Goal: Task Accomplishment & Management: Use online tool/utility

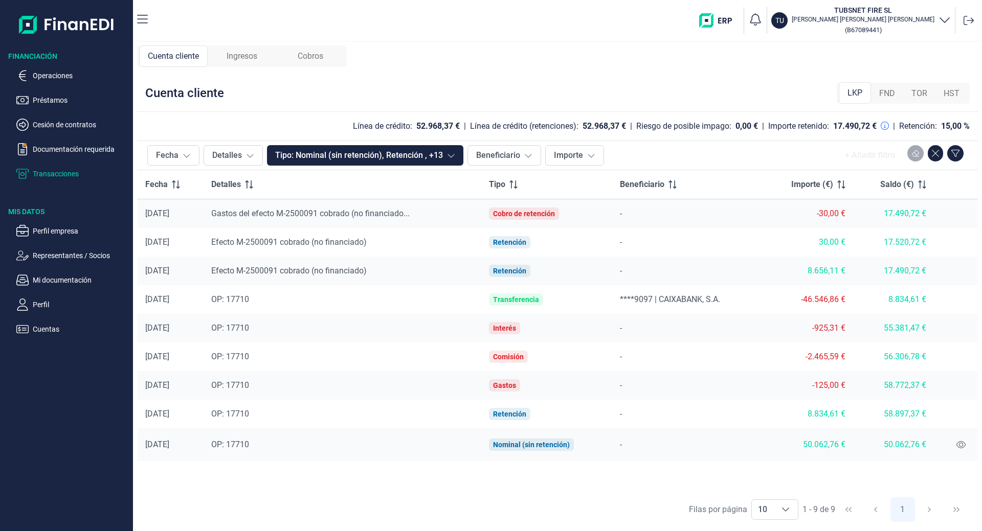
click at [323, 53] on span "Cobros" at bounding box center [311, 56] width 26 height 12
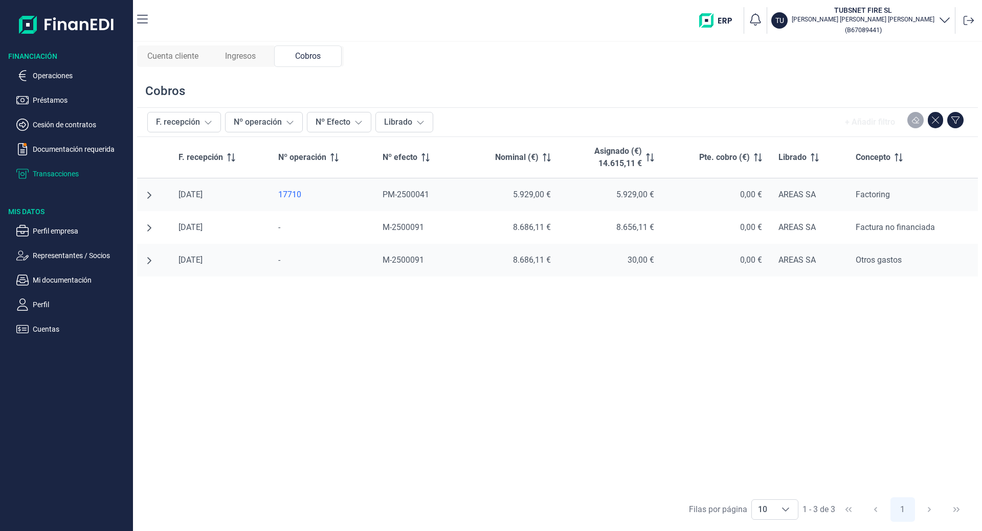
click at [292, 194] on div "17710" at bounding box center [322, 195] width 88 height 10
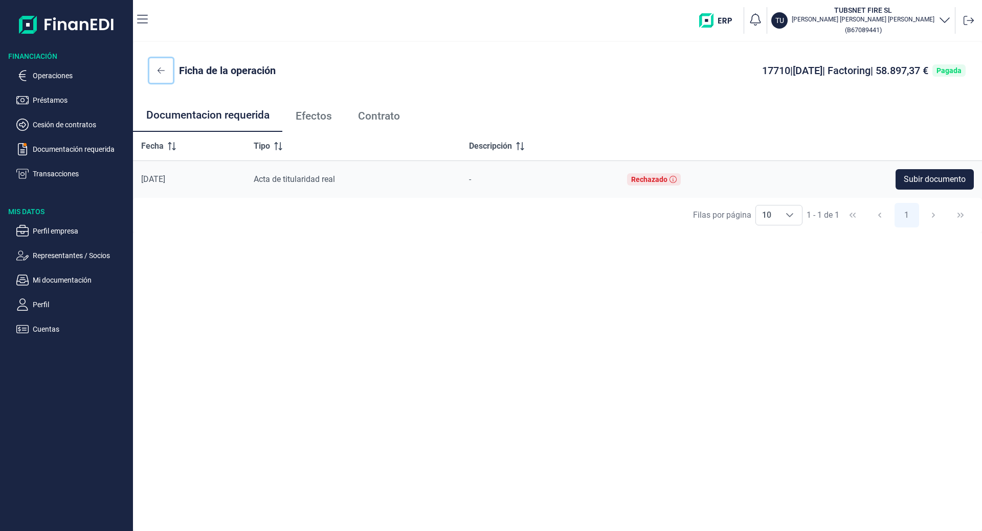
click at [158, 73] on icon at bounding box center [161, 70] width 7 height 8
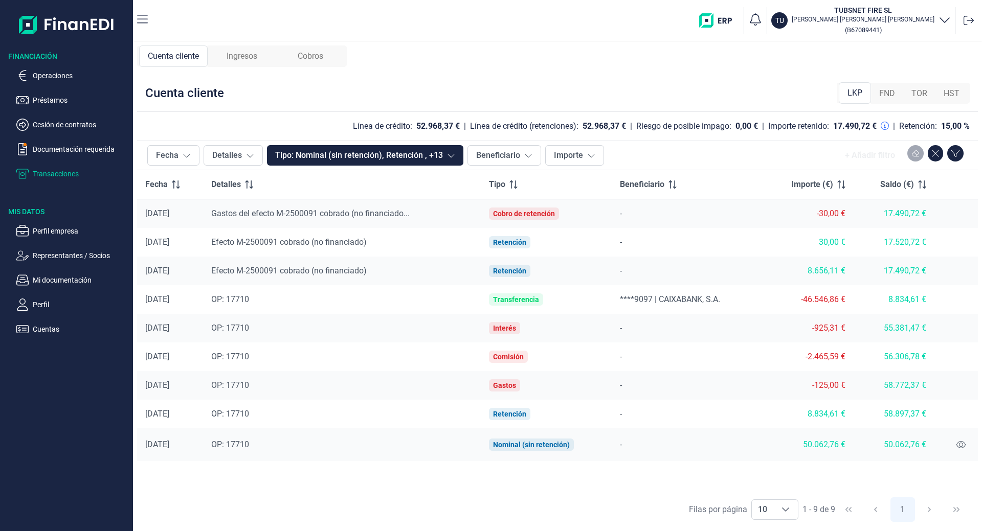
click at [296, 47] on div "Cobros" at bounding box center [310, 56] width 69 height 21
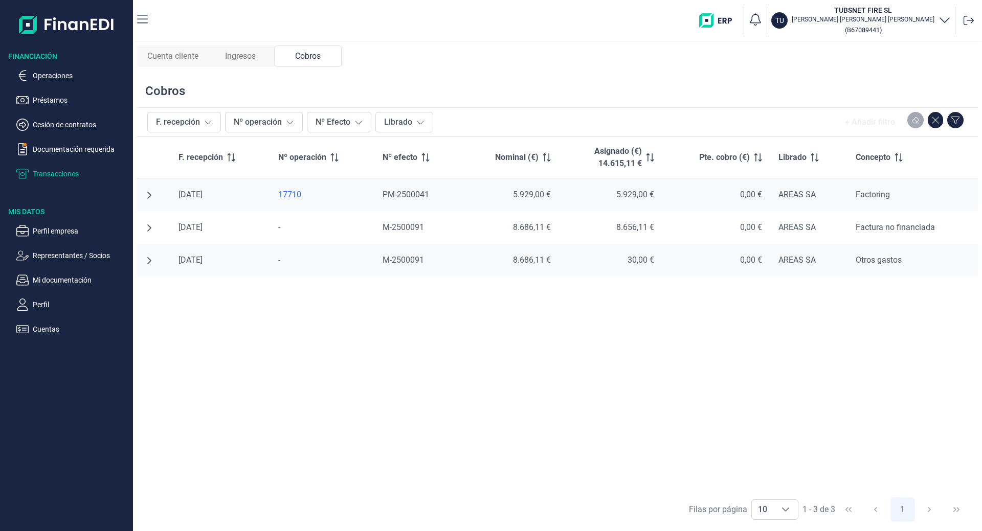
click at [293, 197] on div "17710" at bounding box center [322, 195] width 88 height 10
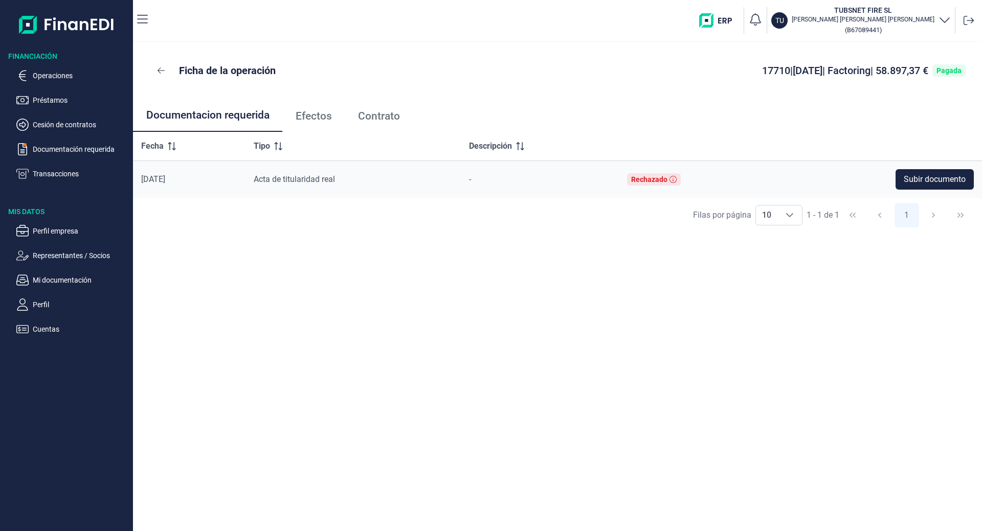
click at [316, 121] on span "Efectos" at bounding box center [314, 116] width 36 height 11
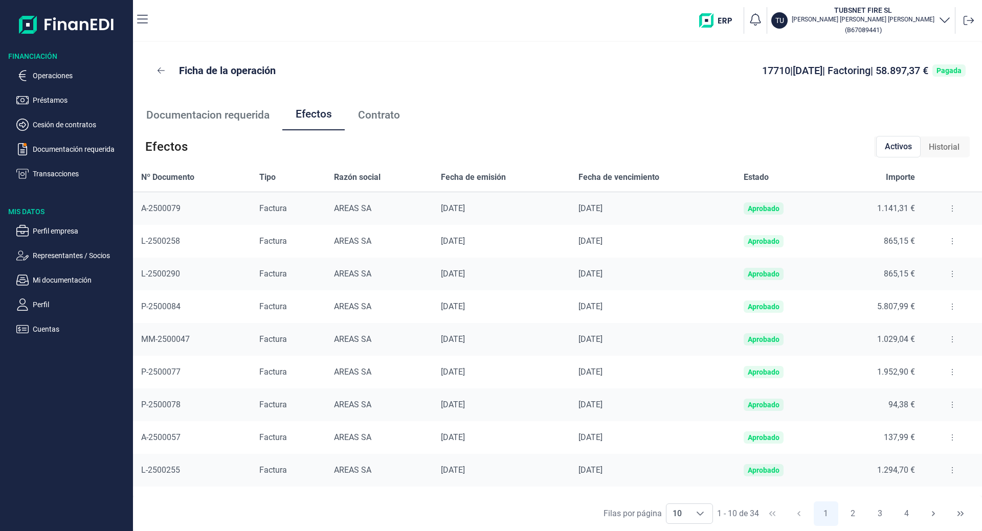
click at [367, 118] on span "Contrato" at bounding box center [379, 115] width 42 height 11
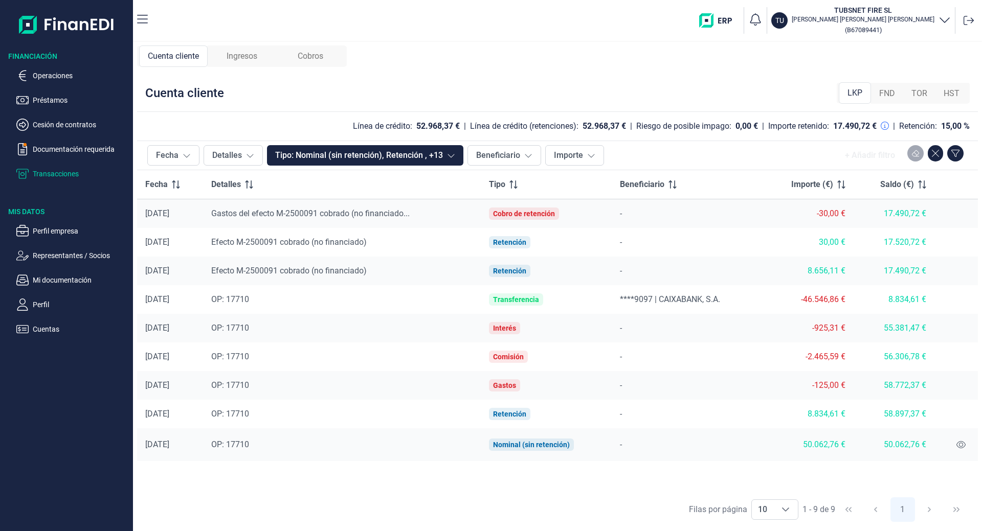
click at [266, 53] on div "Ingresos" at bounding box center [242, 56] width 69 height 21
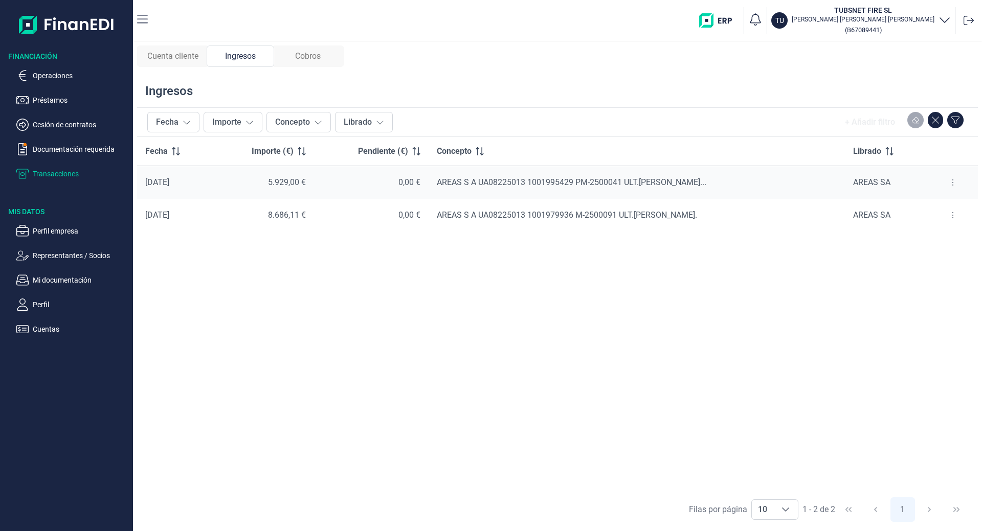
click at [310, 48] on div "Cobros" at bounding box center [308, 56] width 68 height 21
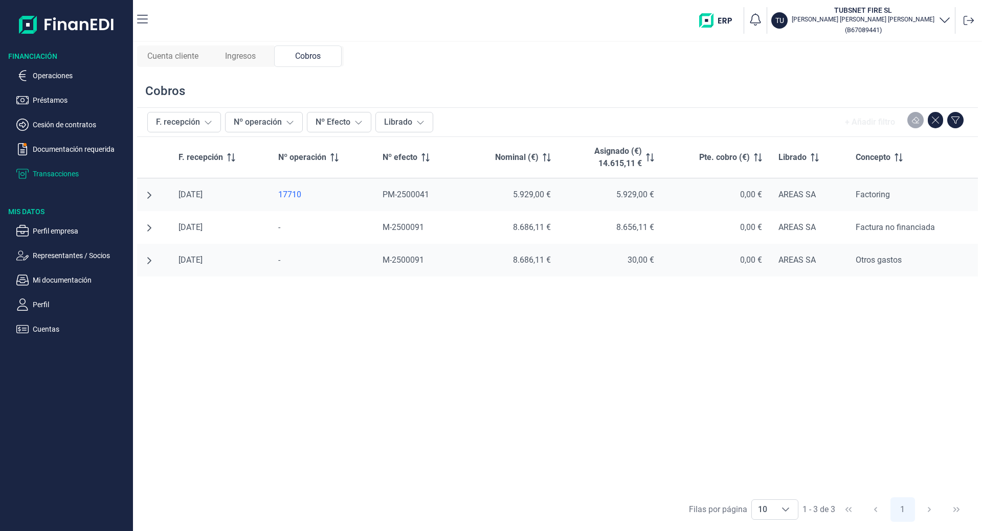
click at [242, 61] on span "Ingresos" at bounding box center [240, 56] width 31 height 12
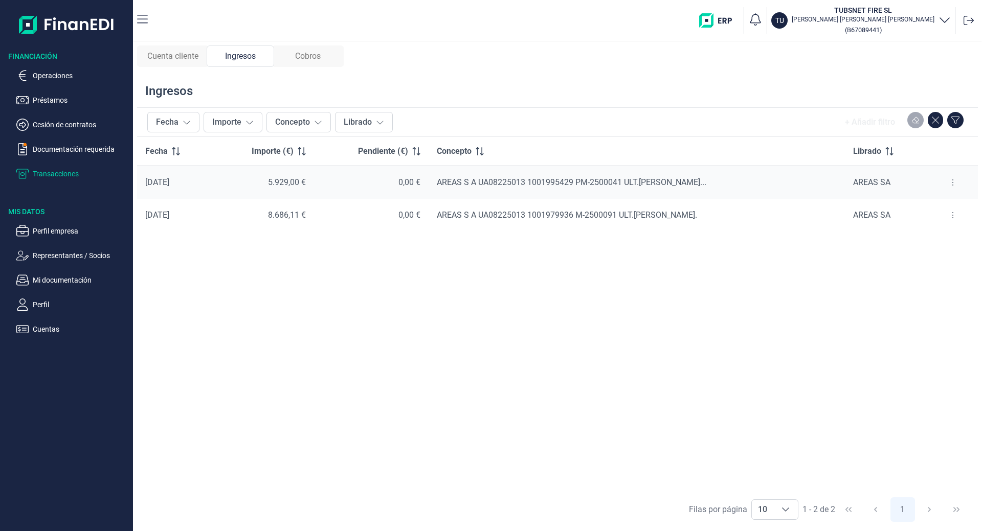
click at [175, 59] on span "Cuenta cliente" at bounding box center [172, 56] width 51 height 12
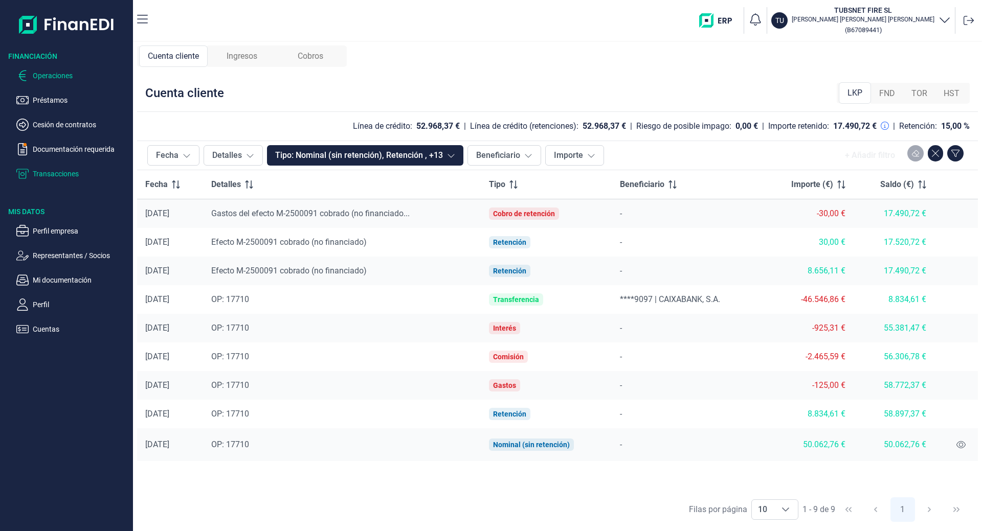
click at [57, 78] on p "Operaciones" at bounding box center [81, 76] width 96 height 12
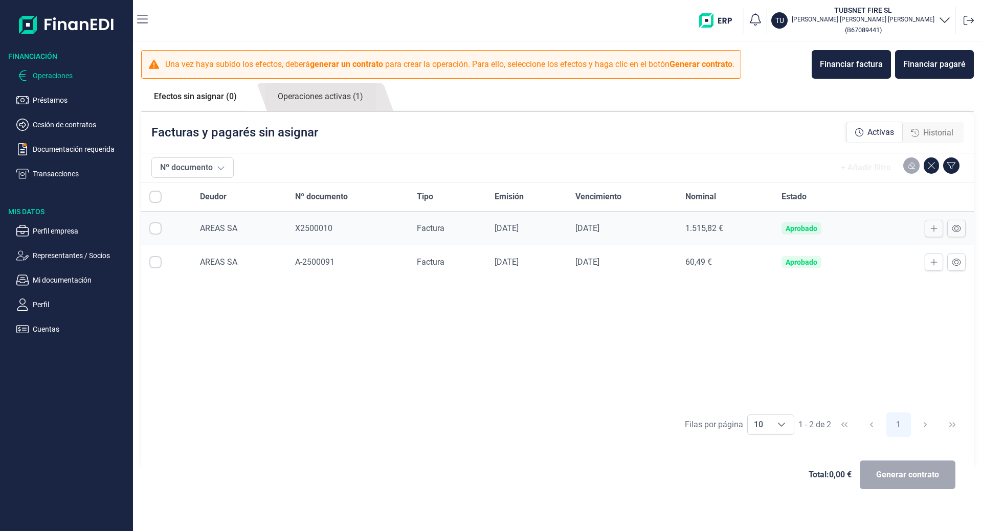
checkbox input "true"
click at [299, 93] on link "Operaciones activas (1)" at bounding box center [320, 97] width 111 height 28
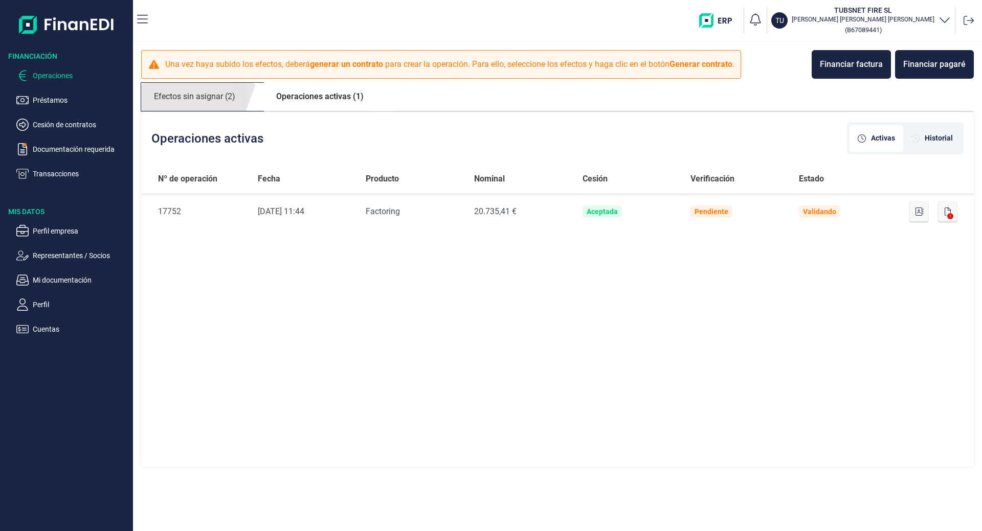
click at [172, 92] on link "Efectos sin asignar (2)" at bounding box center [194, 97] width 107 height 28
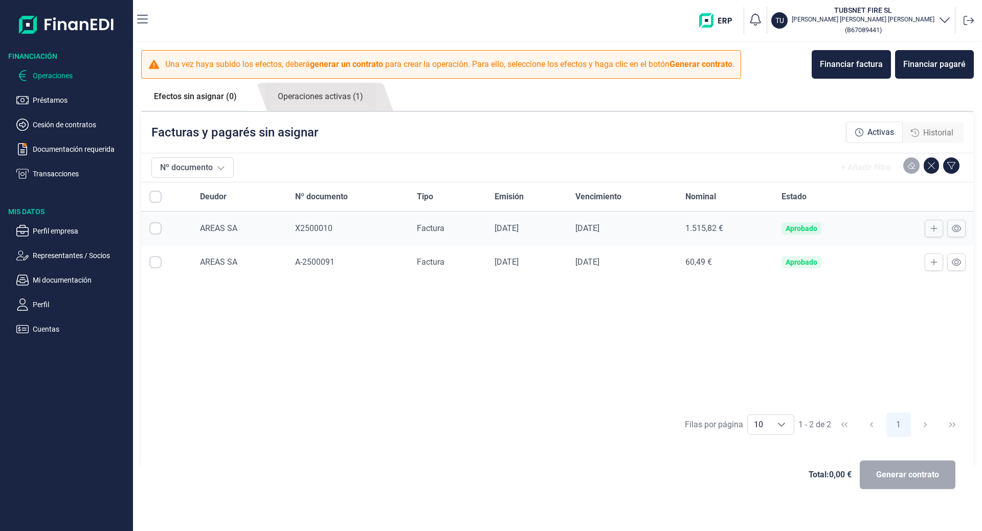
checkbox input "true"
click at [332, 94] on link "Operaciones activas (1)" at bounding box center [320, 97] width 111 height 28
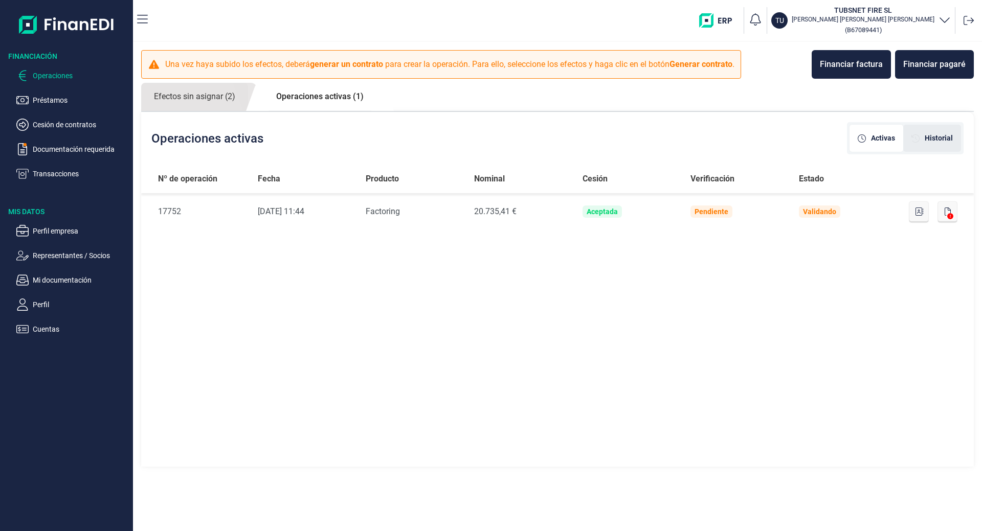
click at [942, 139] on span "Historial" at bounding box center [939, 138] width 28 height 11
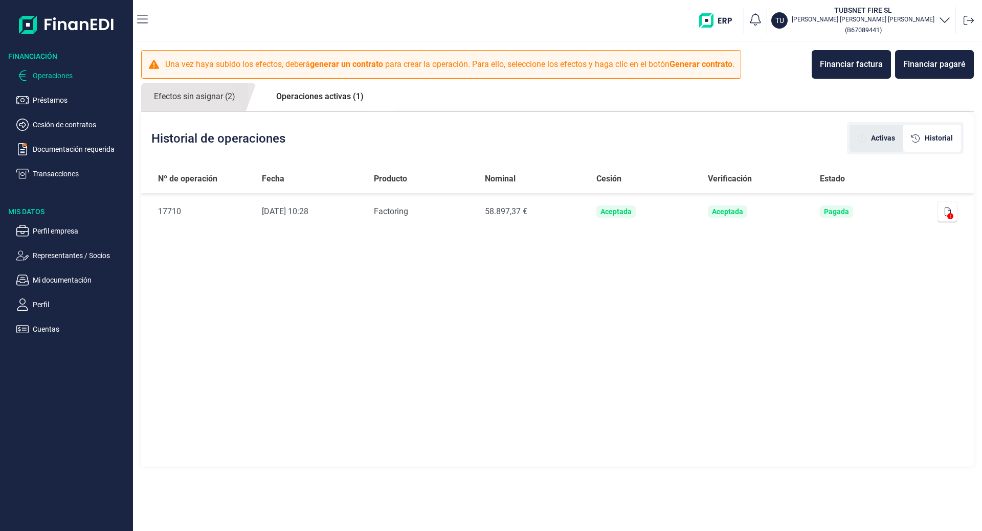
click at [886, 140] on span "Activas" at bounding box center [883, 138] width 24 height 11
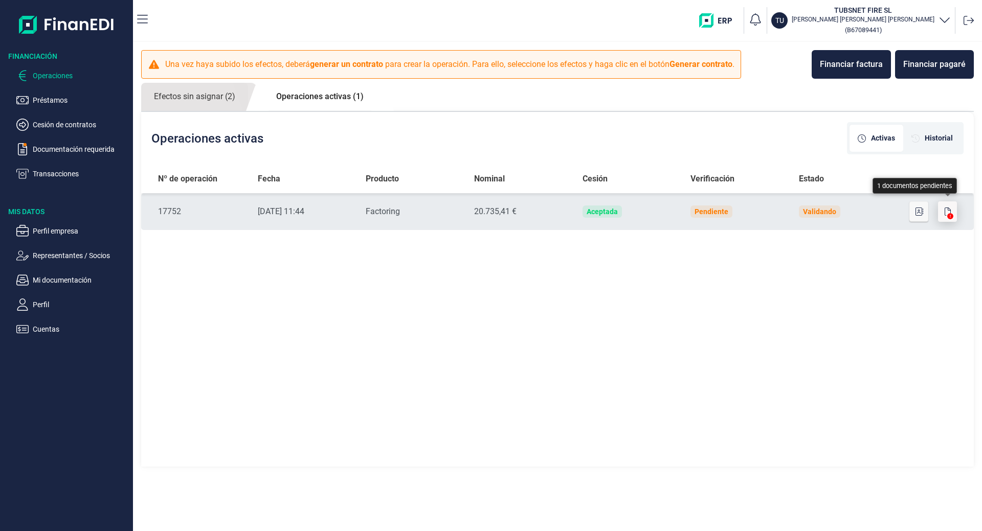
click at [952, 212] on button "button" at bounding box center [947, 212] width 19 height 20
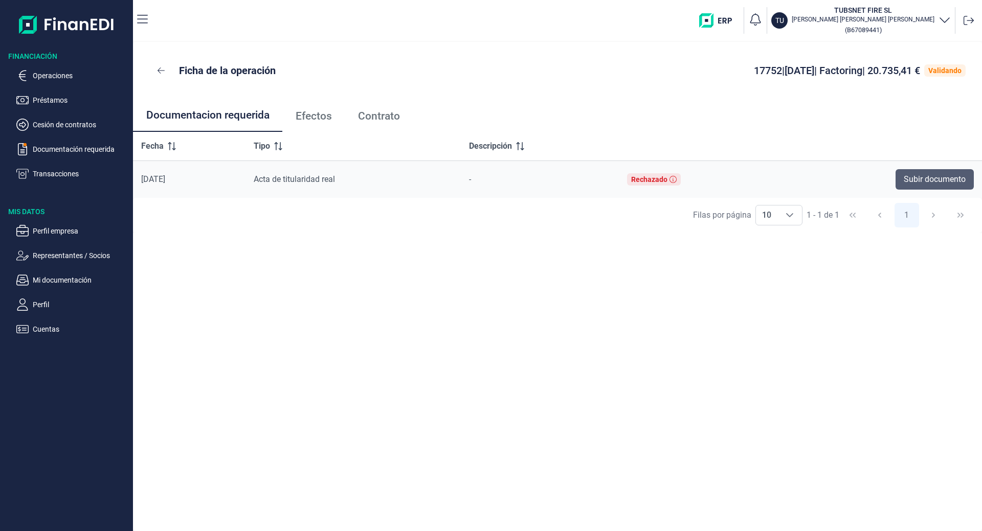
click at [913, 184] on span "Subir documento" at bounding box center [935, 179] width 62 height 12
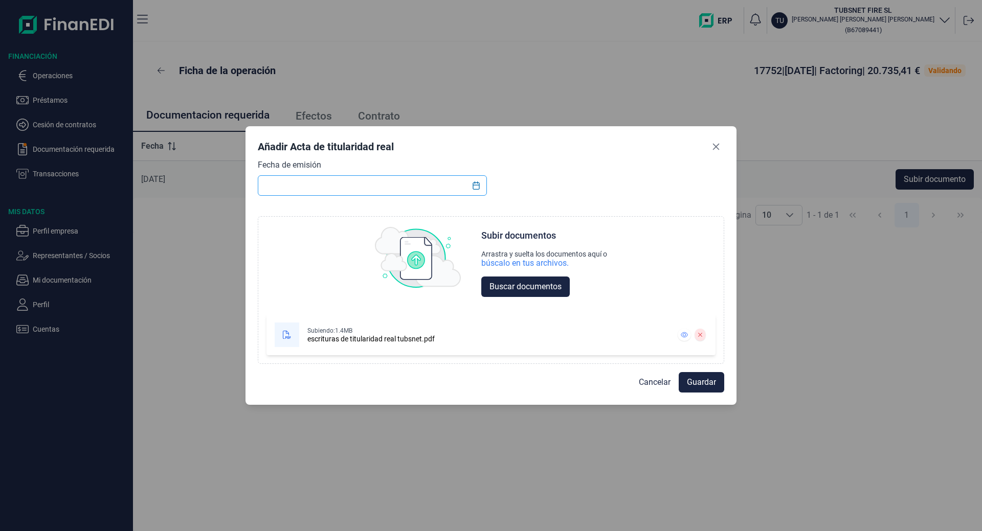
click at [388, 186] on input "text" at bounding box center [372, 185] width 229 height 20
type input "23/11/2022"
click at [689, 377] on span "Guardar" at bounding box center [701, 382] width 29 height 12
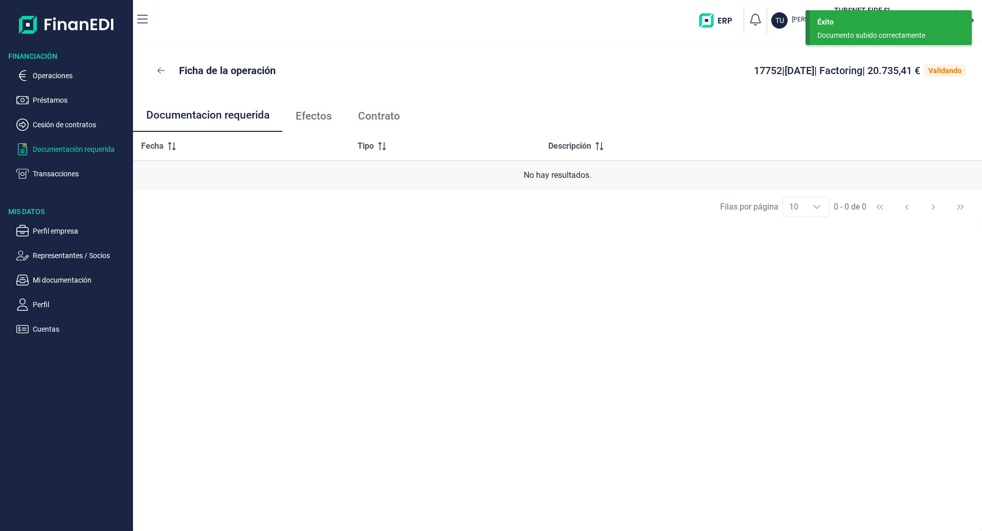
click at [51, 149] on p "Documentación requerida" at bounding box center [81, 149] width 96 height 12
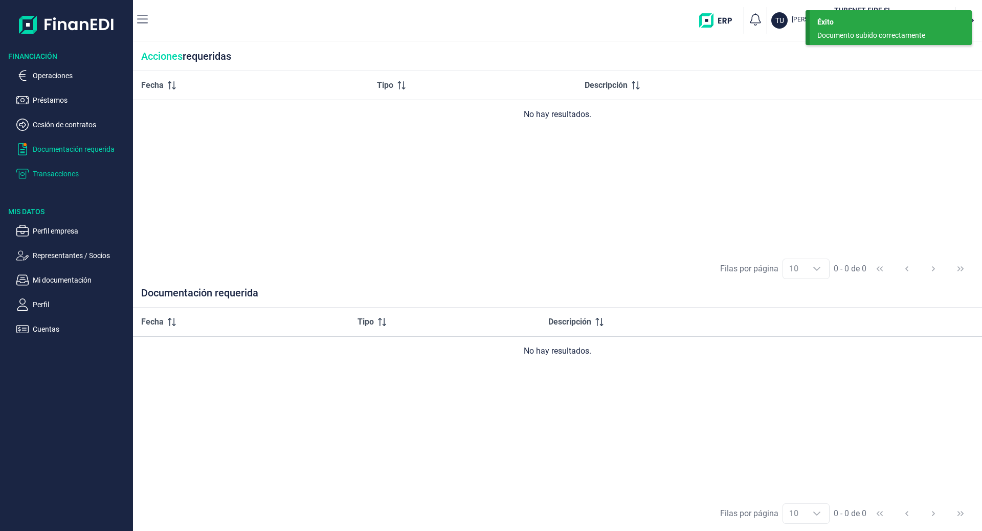
click at [54, 173] on p "Transacciones" at bounding box center [81, 174] width 96 height 12
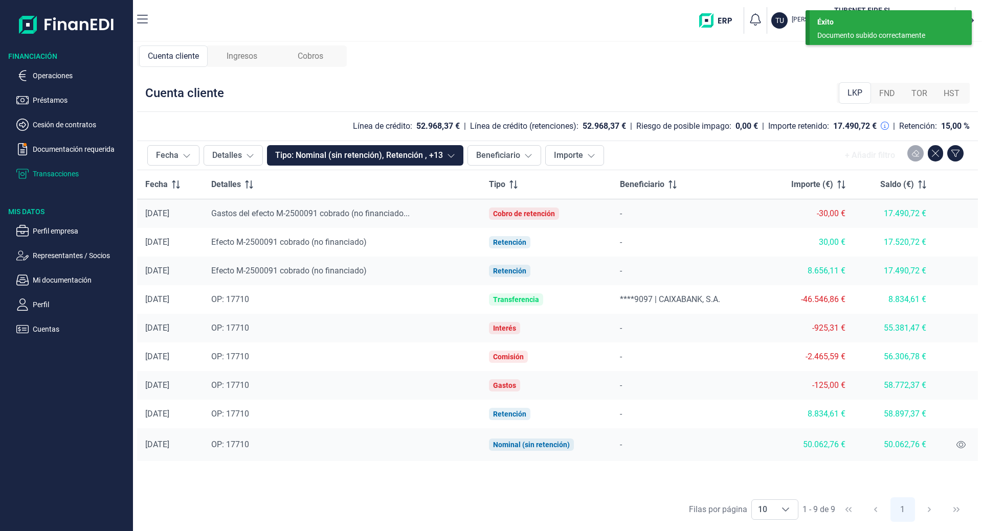
click at [314, 47] on div "Cobros" at bounding box center [310, 56] width 69 height 21
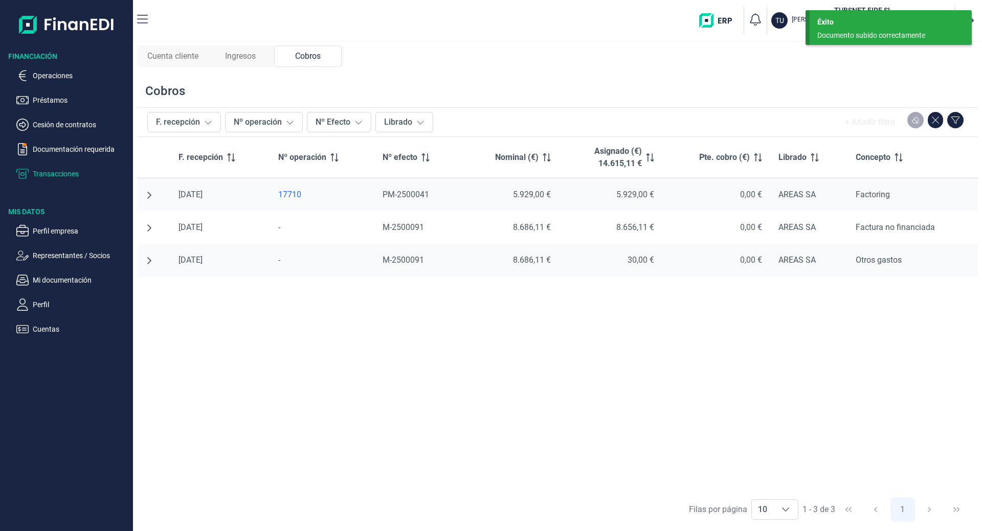
click at [237, 56] on span "Ingresos" at bounding box center [240, 56] width 31 height 12
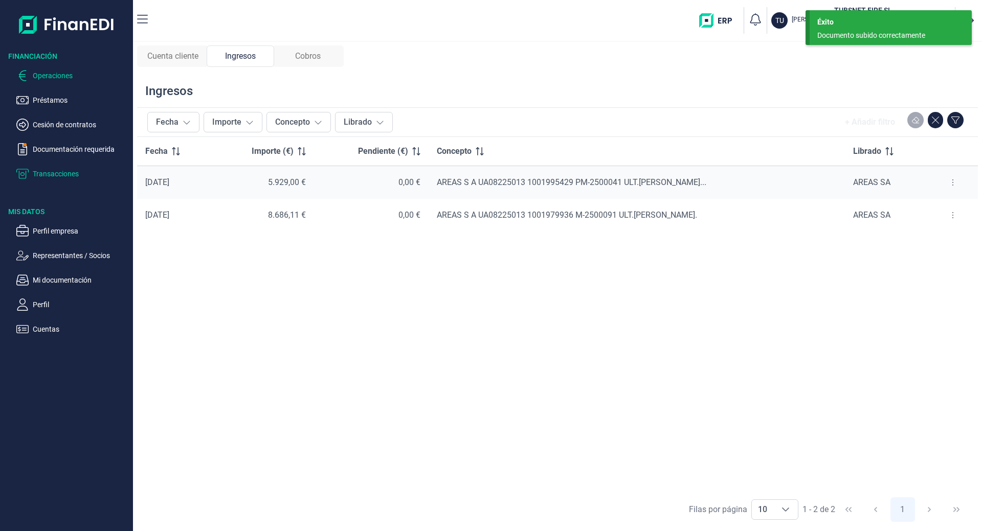
click at [38, 78] on p "Operaciones" at bounding box center [81, 76] width 96 height 12
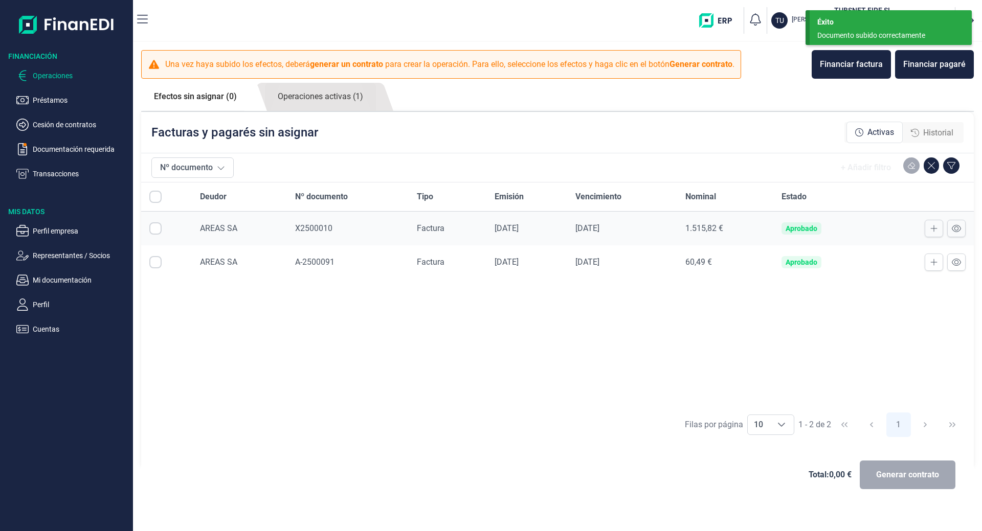
checkbox input "true"
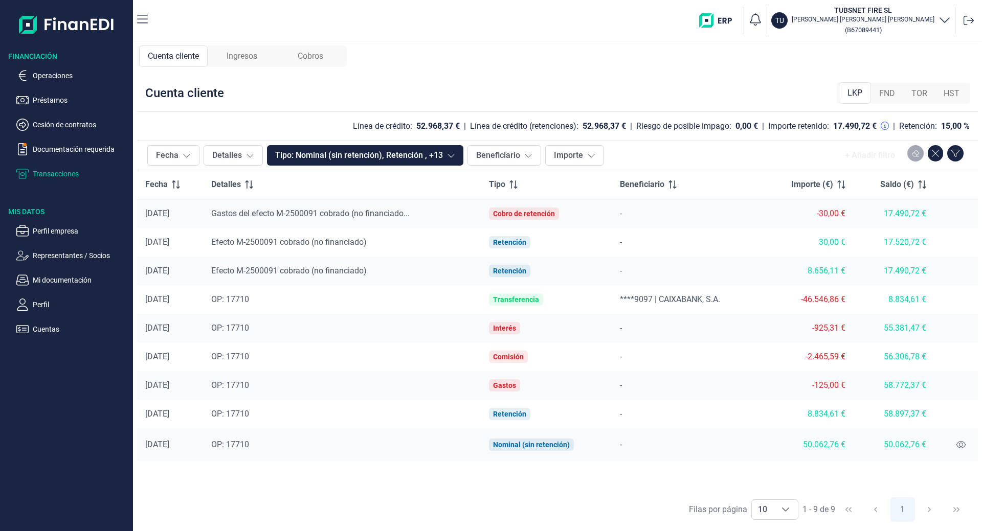
click at [321, 53] on span "Cobros" at bounding box center [311, 56] width 26 height 12
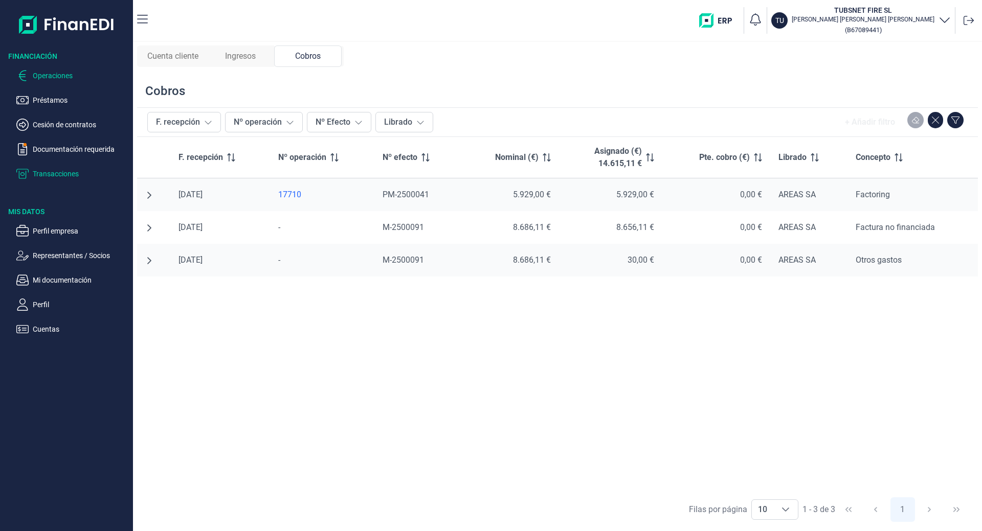
click at [56, 77] on p "Operaciones" at bounding box center [81, 76] width 96 height 12
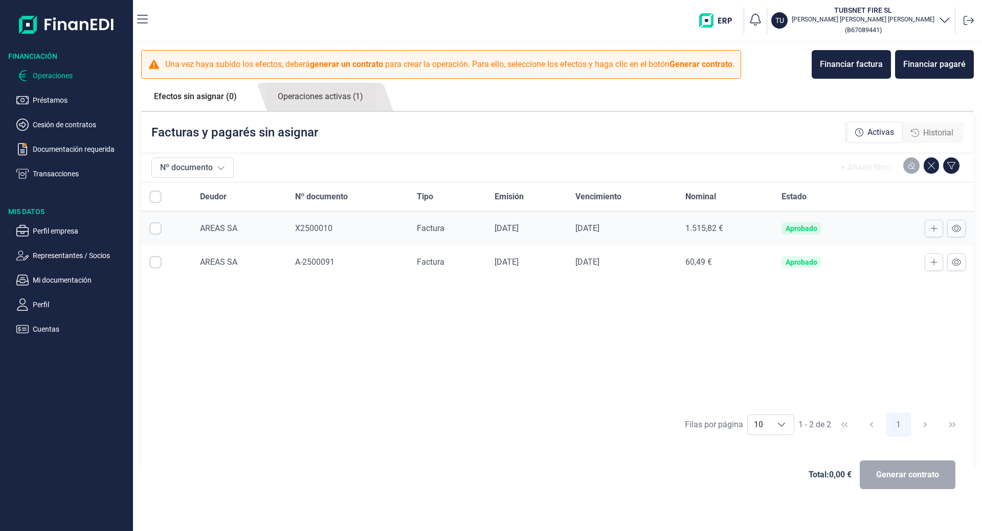
checkbox input "true"
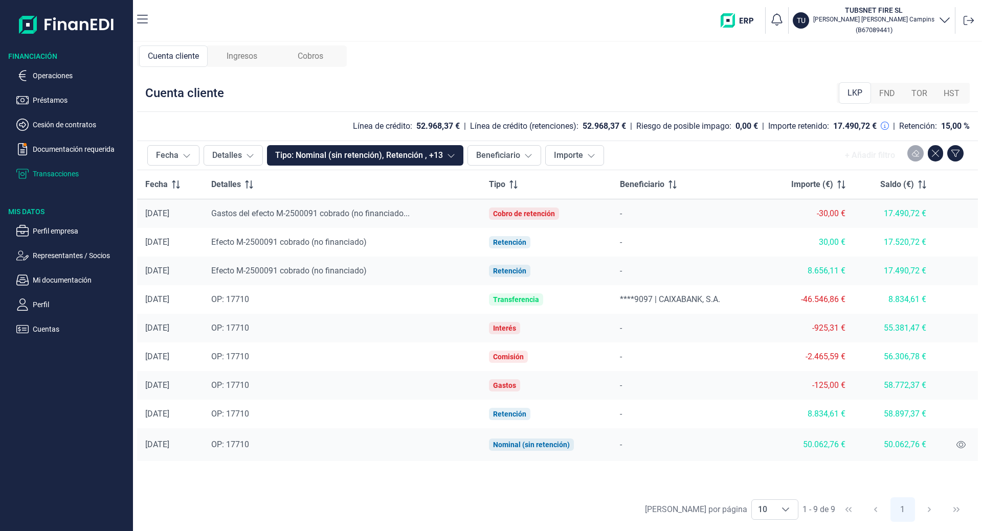
click at [300, 61] on span "Cobros" at bounding box center [311, 56] width 26 height 12
